Goal: Use online tool/utility: Utilize a website feature to perform a specific function

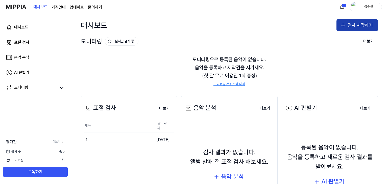
click at [346, 23] on button "검사 시작하기" at bounding box center [357, 25] width 41 height 12
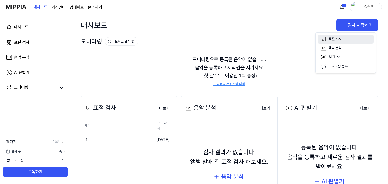
click at [330, 39] on div "표절 검사" at bounding box center [335, 39] width 13 height 5
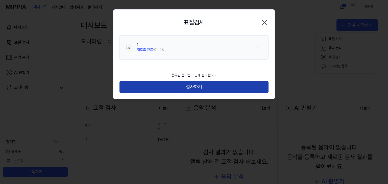
click at [174, 82] on button "검사하기" at bounding box center [194, 87] width 149 height 12
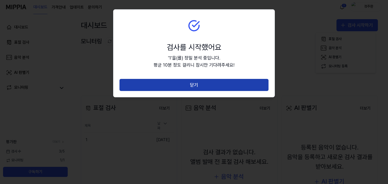
click at [173, 86] on button "닫기" at bounding box center [194, 85] width 149 height 12
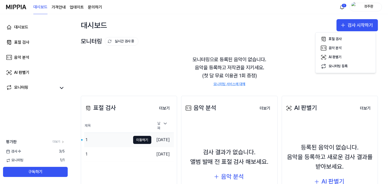
click at [117, 141] on div "1" at bounding box center [107, 140] width 46 height 14
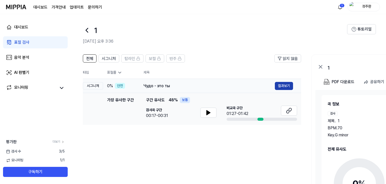
click at [282, 88] on button "결과보기" at bounding box center [284, 86] width 18 height 8
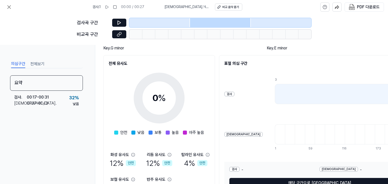
click at [275, 92] on div at bounding box center [345, 94] width 140 height 20
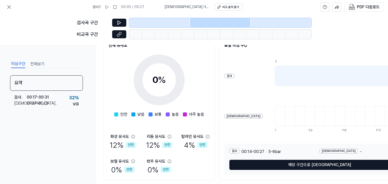
scroll to position [60, 0]
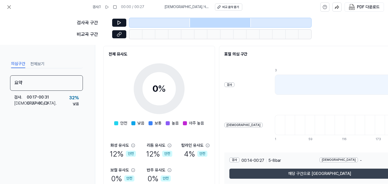
click at [258, 169] on button "해당 구간으로 [GEOGRAPHIC_DATA]" at bounding box center [319, 174] width 180 height 10
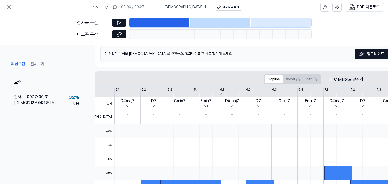
click at [128, 25] on div "검사곡 구간" at bounding box center [194, 22] width 235 height 9
click at [120, 22] on icon at bounding box center [119, 22] width 5 height 5
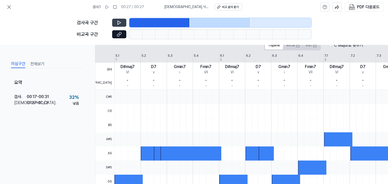
scroll to position [85, 0]
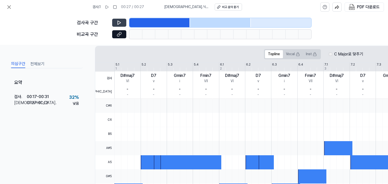
click at [126, 25] on button at bounding box center [119, 23] width 14 height 8
drag, startPoint x: 46, startPoint y: 61, endPoint x: 42, endPoint y: 63, distance: 5.0
click at [46, 61] on div "의심구간 전체보기" at bounding box center [46, 63] width 73 height 9
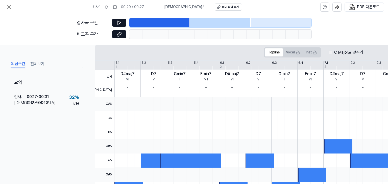
scroll to position [27, 0]
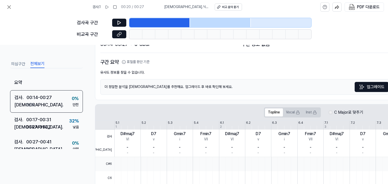
click at [32, 61] on button "전체보기" at bounding box center [37, 64] width 14 height 8
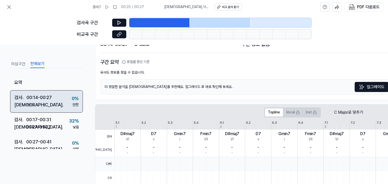
click at [58, 96] on div "검사 . 00:14 - 00:27 비교 . N/A 0 % 안전" at bounding box center [46, 101] width 73 height 23
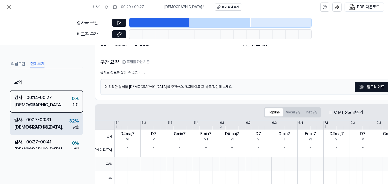
click at [52, 113] on div "검사 . 00:17 - 00:31 비교 . 01:27 - 01:42 32 % 낮음" at bounding box center [46, 124] width 73 height 22
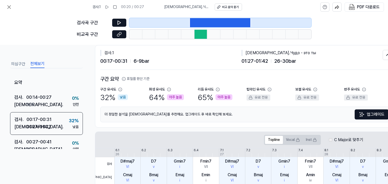
scroll to position [0, 0]
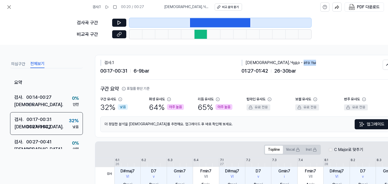
drag, startPoint x: 268, startPoint y: 63, endPoint x: 294, endPoint y: 65, distance: 26.4
click at [294, 65] on div "[DEMOGRAPHIC_DATA] . Чудо - это ты" at bounding box center [312, 63] width 141 height 6
copy div "это ты"
drag, startPoint x: 255, startPoint y: 62, endPoint x: 263, endPoint y: 62, distance: 8.1
click at [263, 62] on div "[DEMOGRAPHIC_DATA] . Чудо - это ты" at bounding box center [312, 63] width 141 height 6
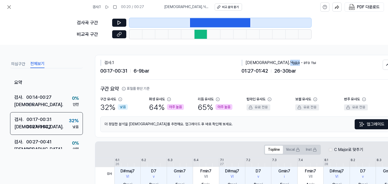
copy div "Чудо"
click at [118, 20] on icon at bounding box center [119, 22] width 5 height 5
click at [223, 8] on div "비교 음악 듣기" at bounding box center [230, 7] width 17 height 4
click at [120, 22] on icon at bounding box center [120, 22] width 1 height 3
click at [219, 100] on icon at bounding box center [218, 100] width 4 height 4
